Goal: Information Seeking & Learning: Learn about a topic

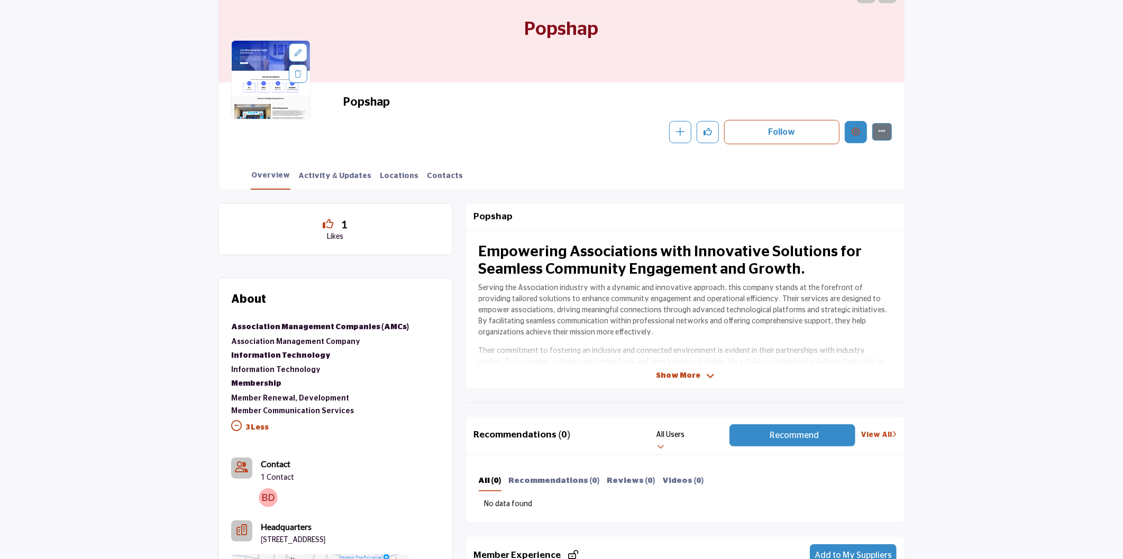
scroll to position [117, 0]
click at [857, 134] on icon "Edit company" at bounding box center [855, 131] width 8 height 8
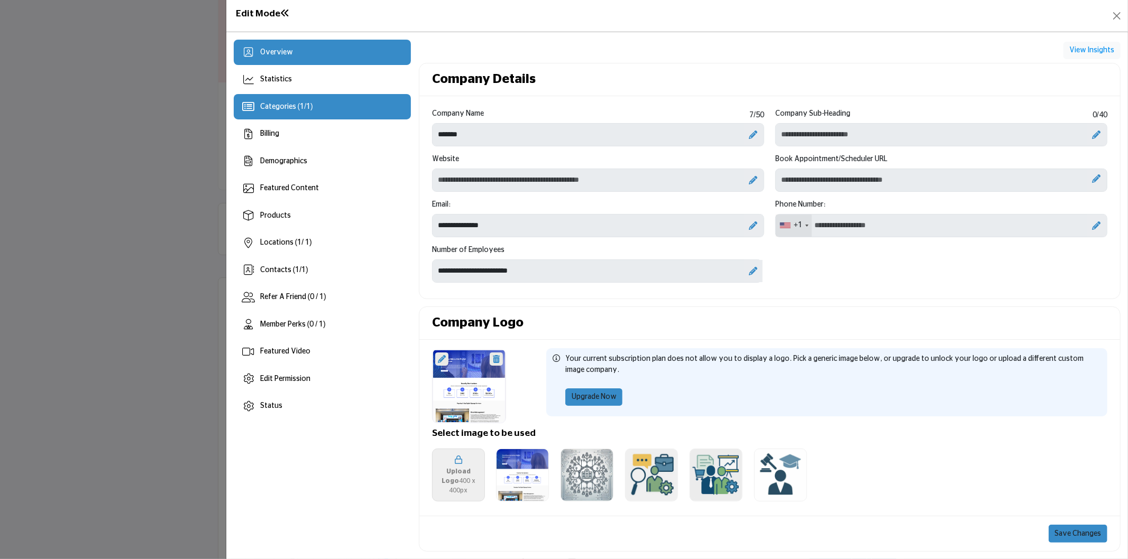
click at [273, 107] on span "Categories ( 1 / 1 )" at bounding box center [286, 106] width 53 height 7
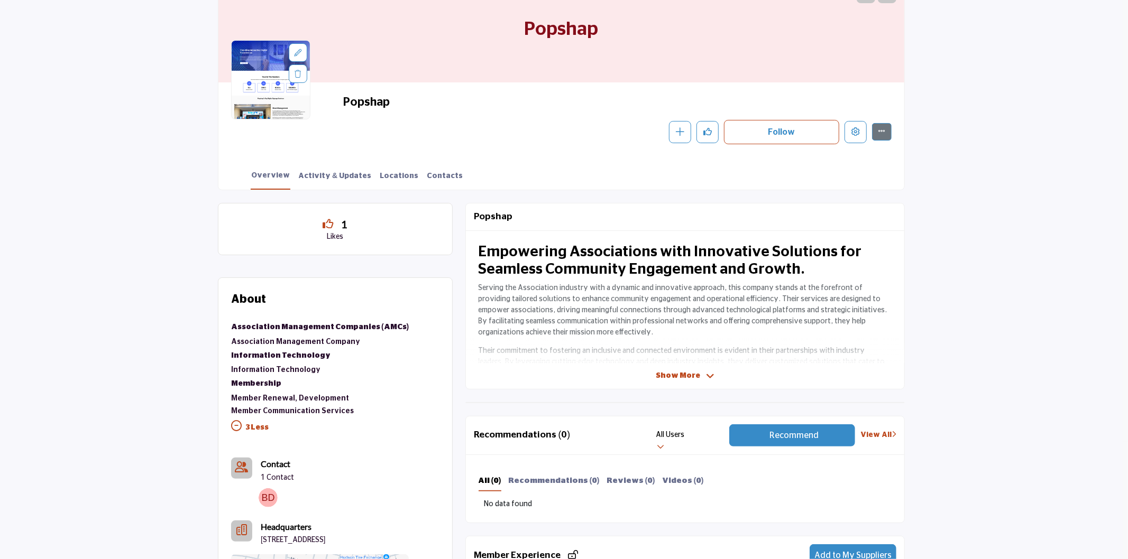
click at [57, 130] on div at bounding box center [564, 279] width 1128 height 559
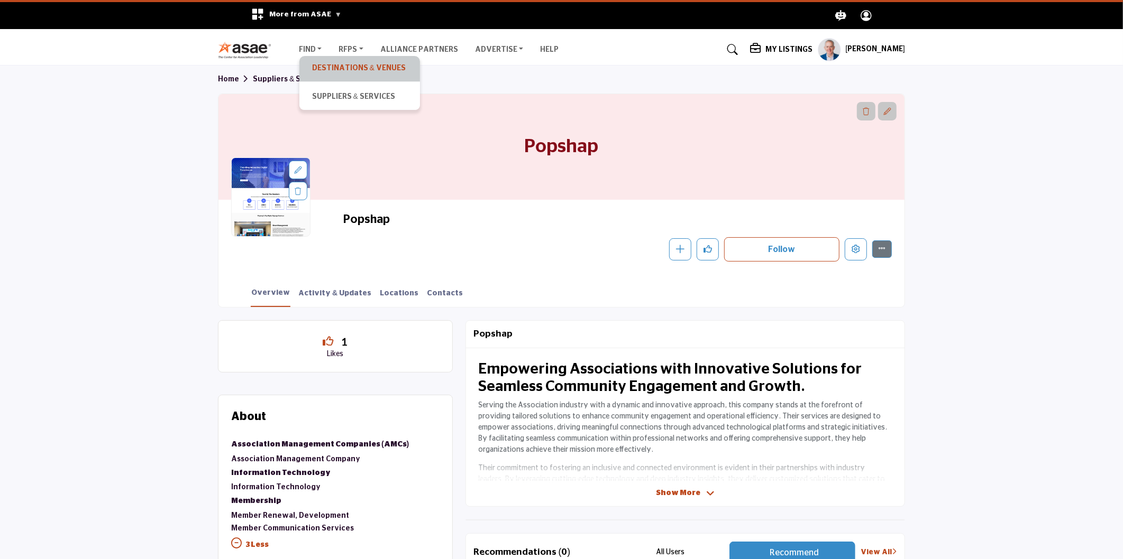
click at [318, 67] on link "Destinations & Venues" at bounding box center [360, 68] width 110 height 15
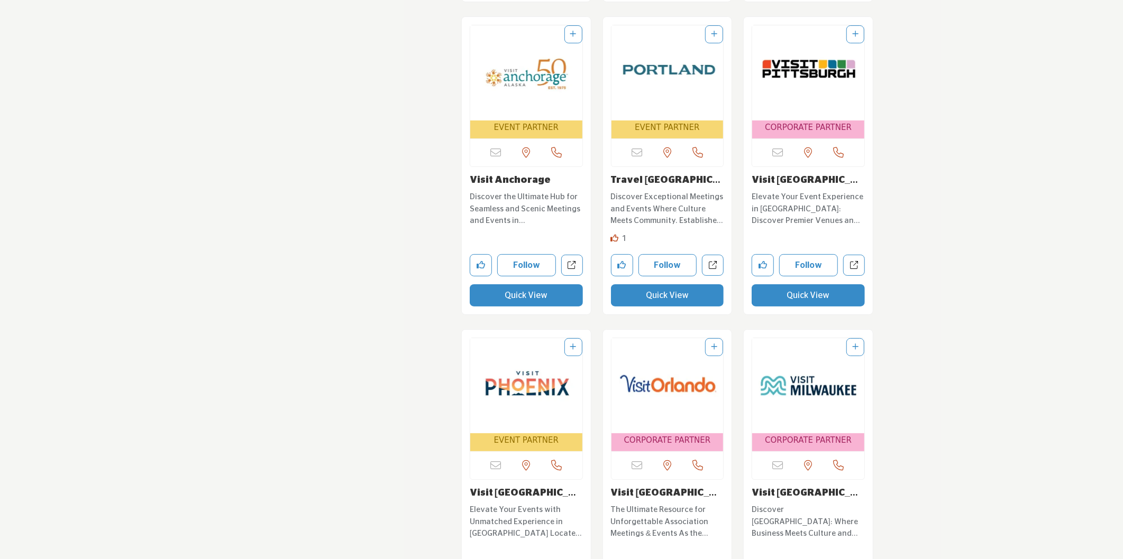
scroll to position [3525, 0]
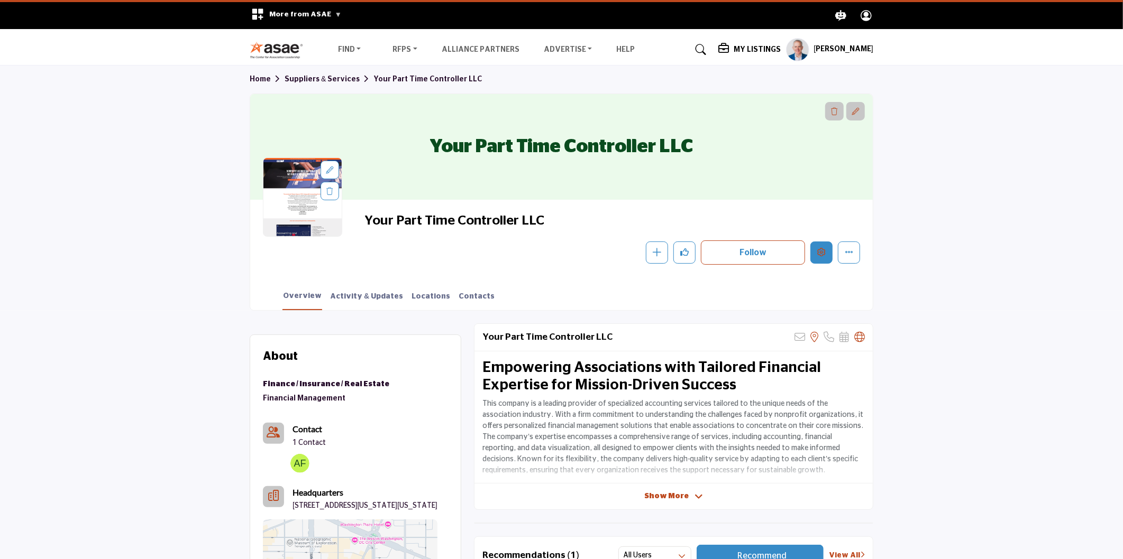
click at [824, 249] on icon "Edit company" at bounding box center [821, 252] width 8 height 8
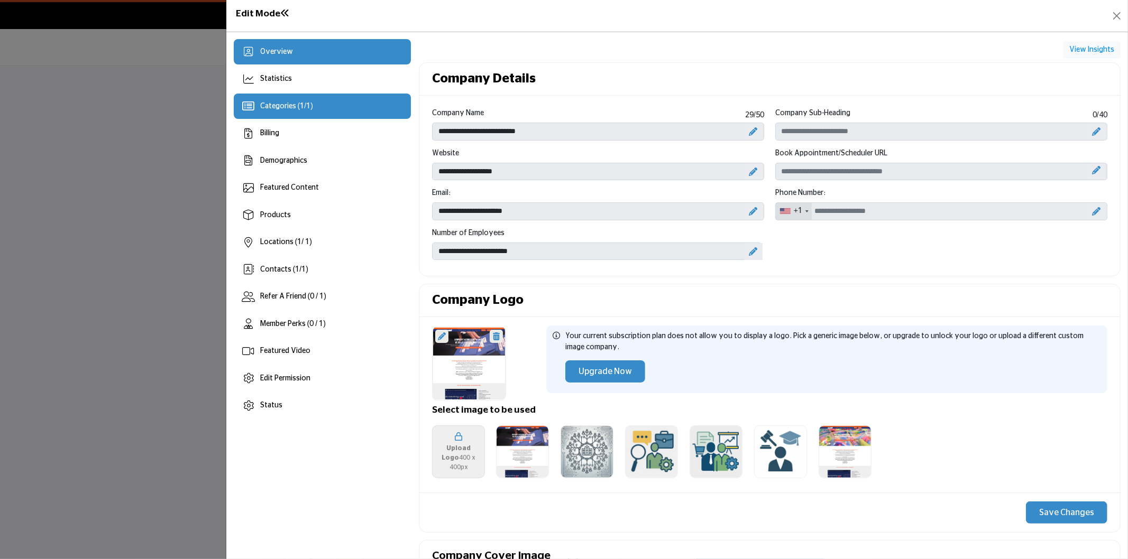
click at [308, 103] on span "1" at bounding box center [308, 106] width 4 height 7
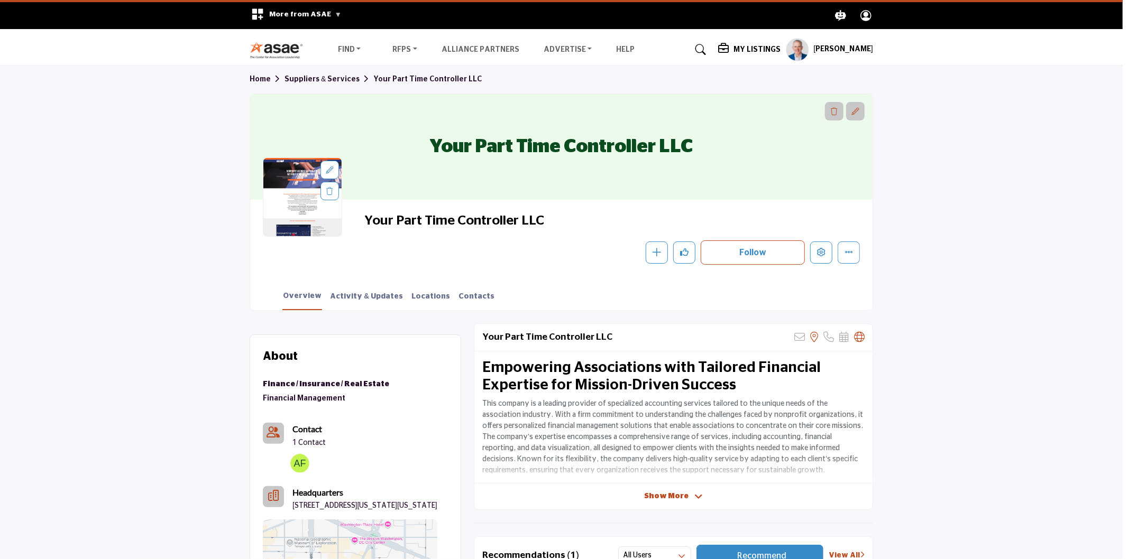
click at [75, 192] on div at bounding box center [564, 279] width 1128 height 559
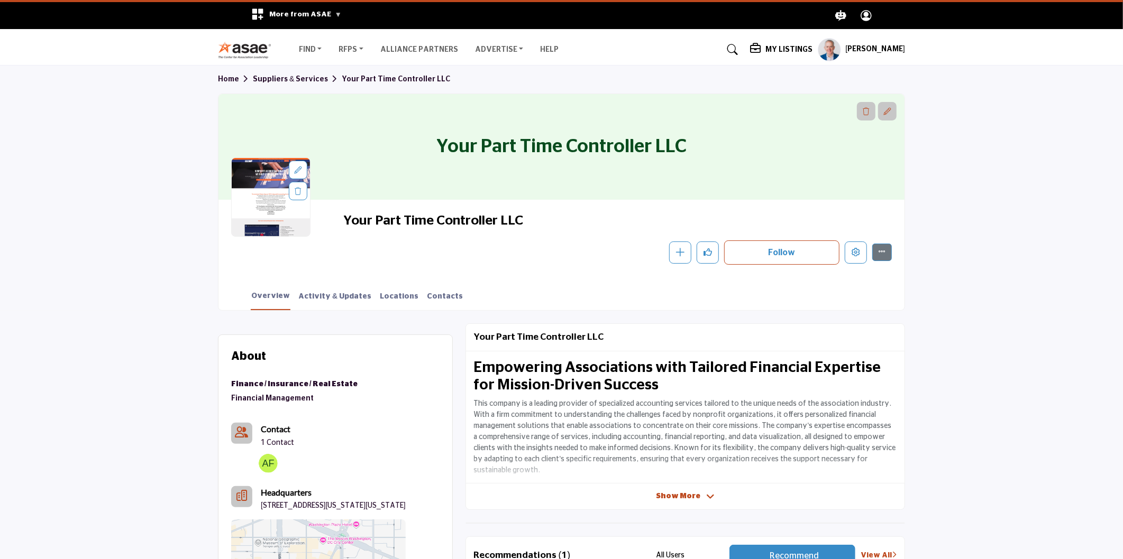
drag, startPoint x: 538, startPoint y: 226, endPoint x: 357, endPoint y: 224, distance: 180.9
click at [357, 224] on span "Your Part Time Controller LLC" at bounding box center [462, 221] width 238 height 17
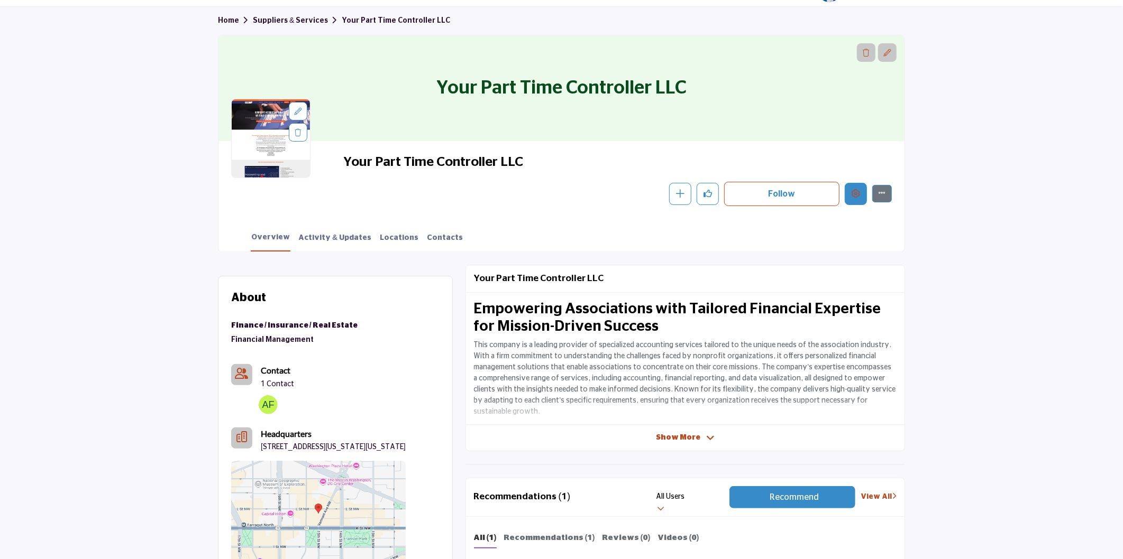
click at [852, 196] on icon "Edit company" at bounding box center [855, 193] width 8 height 8
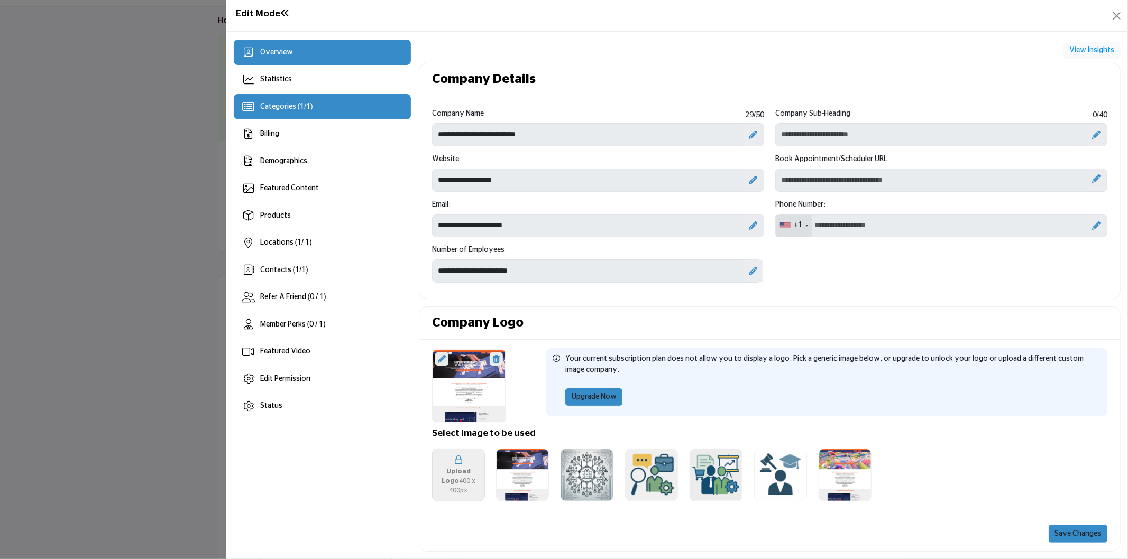
click at [313, 103] on span "Categories ( 1 / 1 )" at bounding box center [286, 106] width 53 height 7
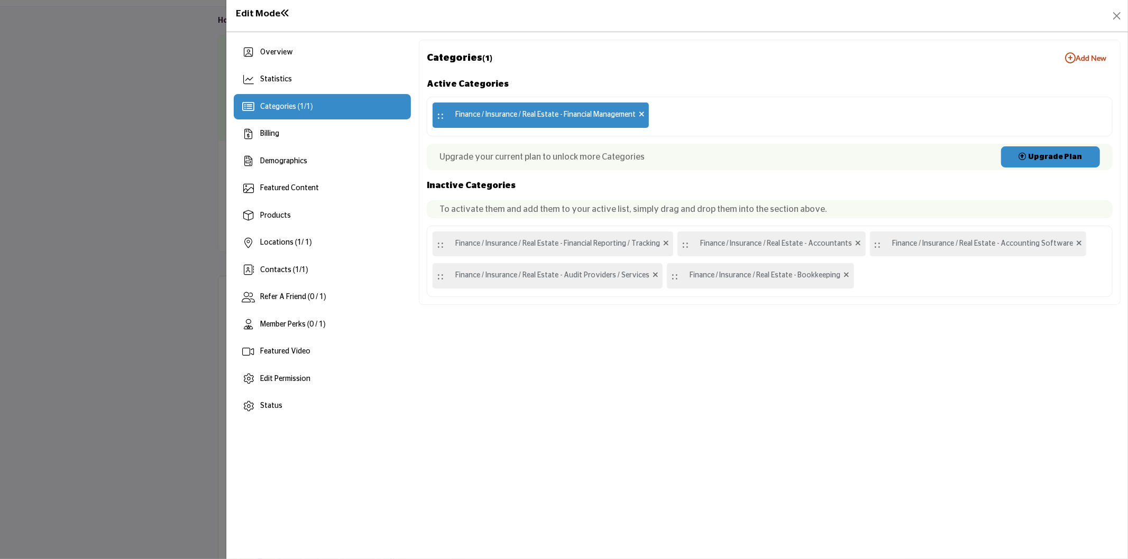
click at [88, 82] on div at bounding box center [564, 279] width 1128 height 559
